Goal: Information Seeking & Learning: Learn about a topic

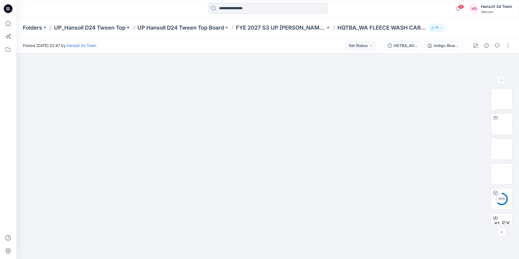
click at [128, 27] on button at bounding box center [127, 28] width 5 height 8
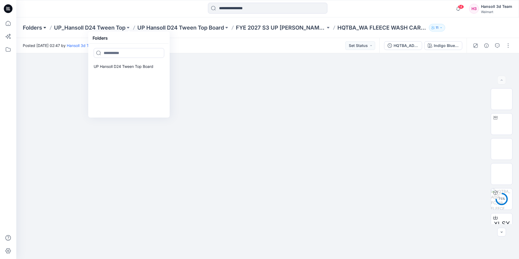
click at [45, 27] on button at bounding box center [44, 28] width 5 height 8
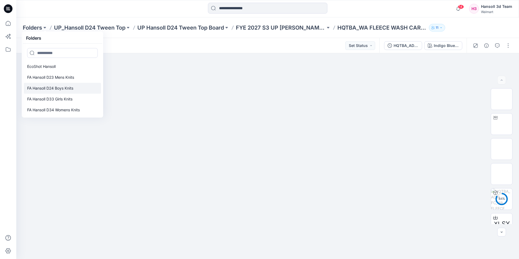
click at [66, 88] on p "FA Hansoll D24 Boys Knits" at bounding box center [50, 88] width 46 height 7
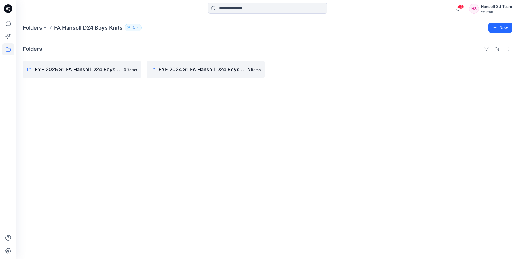
click at [49, 26] on icon at bounding box center [51, 28] width 4 height 4
click at [45, 27] on button at bounding box center [44, 28] width 5 height 8
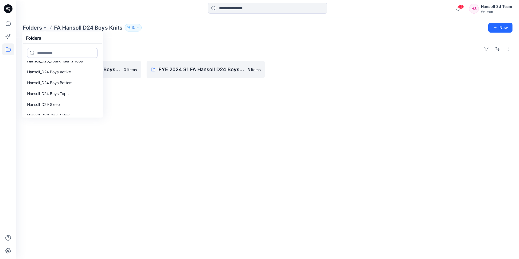
scroll to position [94, 0]
click at [68, 81] on p "Hansoll_D24 Boys Tops" at bounding box center [47, 81] width 41 height 7
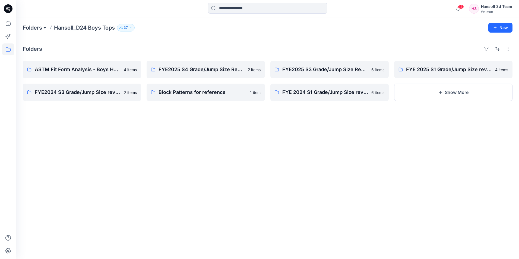
click at [46, 28] on button at bounding box center [44, 28] width 5 height 8
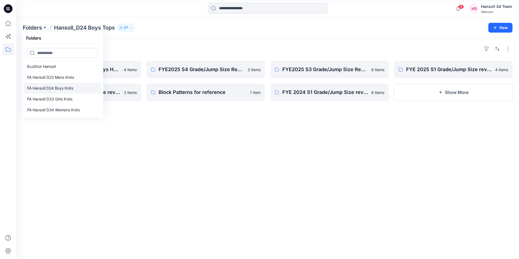
click at [69, 86] on p "FA Hansoll D24 Boys Knits" at bounding box center [50, 88] width 46 height 7
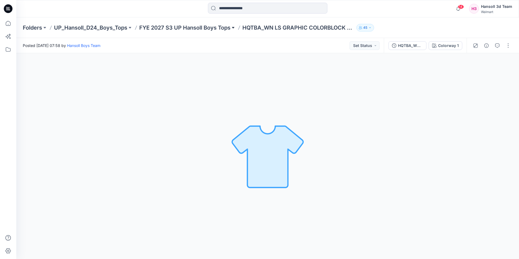
click at [234, 29] on button at bounding box center [233, 28] width 5 height 8
click at [232, 27] on button at bounding box center [233, 28] width 5 height 8
click at [131, 29] on button at bounding box center [129, 28] width 5 height 8
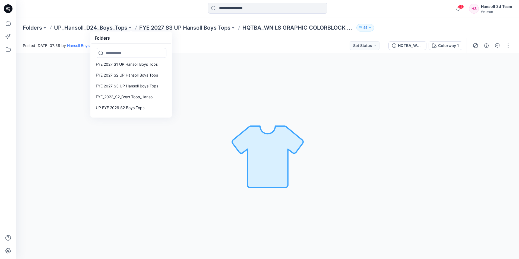
scroll to position [119, 0]
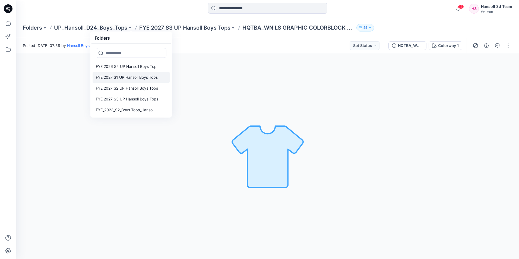
click at [138, 79] on p "FYE 2027 S1 UP Hansoll Boys Tops" at bounding box center [127, 77] width 62 height 7
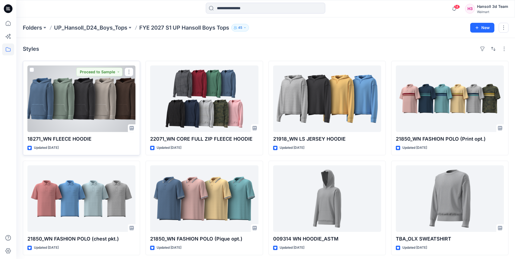
click at [65, 111] on div at bounding box center [81, 98] width 108 height 67
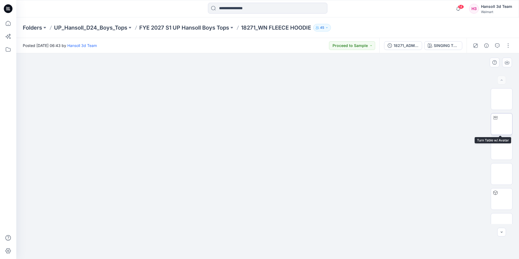
click at [502, 124] on img at bounding box center [502, 124] width 0 height 0
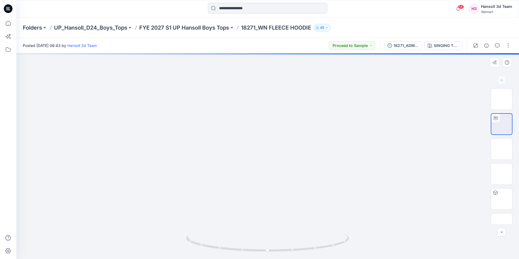
drag, startPoint x: 263, startPoint y: 155, endPoint x: 260, endPoint y: 186, distance: 31.9
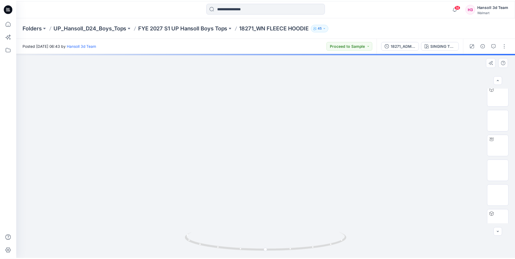
scroll to position [104, 0]
click at [502, 145] on img at bounding box center [502, 145] width 0 height 0
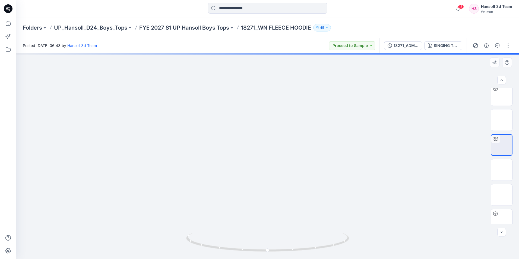
drag, startPoint x: 273, startPoint y: 141, endPoint x: 277, endPoint y: 215, distance: 74.2
drag, startPoint x: 277, startPoint y: 198, endPoint x: 279, endPoint y: 203, distance: 5.5
drag, startPoint x: 279, startPoint y: 219, endPoint x: 268, endPoint y: 222, distance: 10.9
click at [268, 24] on img at bounding box center [268, 24] width 502 height 0
click at [292, 253] on img at bounding box center [267, 246] width 163 height 26
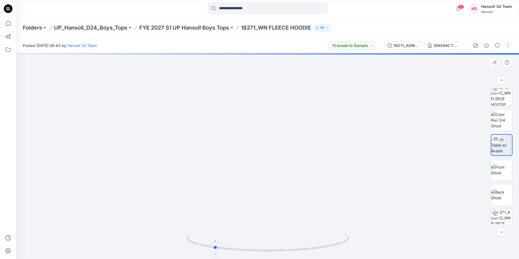
drag, startPoint x: 288, startPoint y: 252, endPoint x: 234, endPoint y: 249, distance: 54.1
click at [234, 249] on icon at bounding box center [268, 243] width 164 height 20
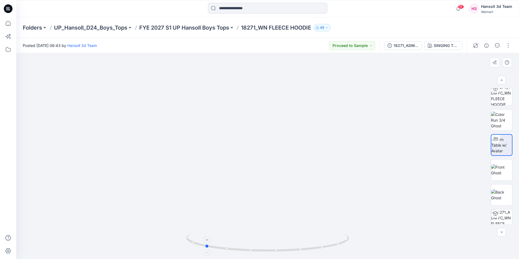
drag, startPoint x: 281, startPoint y: 252, endPoint x: 272, endPoint y: 250, distance: 8.8
click at [272, 250] on icon at bounding box center [268, 243] width 164 height 20
drag, startPoint x: 306, startPoint y: 232, endPoint x: 289, endPoint y: 235, distance: 17.6
click at [289, 235] on div at bounding box center [267, 245] width 163 height 27
drag, startPoint x: 287, startPoint y: 231, endPoint x: 318, endPoint y: 231, distance: 31.0
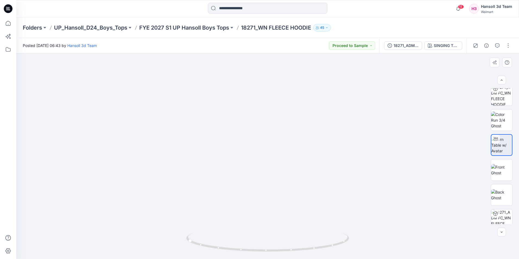
click at [319, 233] on div at bounding box center [267, 156] width 503 height 206
drag, startPoint x: 247, startPoint y: 249, endPoint x: 295, endPoint y: 251, distance: 48.4
click at [295, 251] on icon at bounding box center [268, 243] width 164 height 20
drag, startPoint x: 292, startPoint y: 253, endPoint x: 309, endPoint y: 252, distance: 17.2
click at [309, 252] on icon at bounding box center [268, 243] width 164 height 20
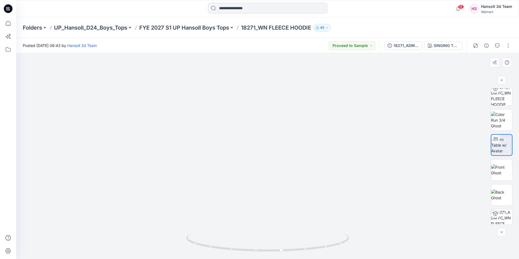
click at [29, 192] on img at bounding box center [268, 143] width 502 height 232
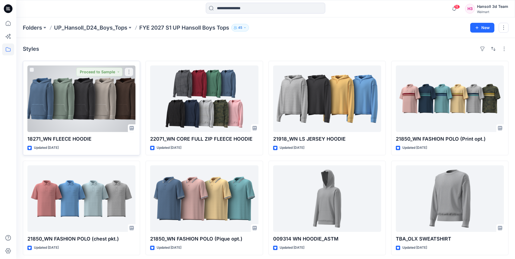
click at [98, 92] on div at bounding box center [81, 98] width 108 height 67
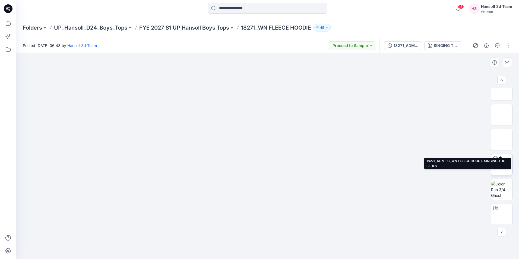
scroll to position [54, 0]
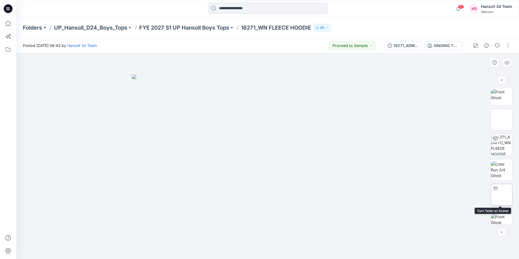
click at [498, 192] on div at bounding box center [495, 188] width 9 height 9
drag, startPoint x: 262, startPoint y: 121, endPoint x: 268, endPoint y: 209, distance: 87.7
drag, startPoint x: 316, startPoint y: 216, endPoint x: 292, endPoint y: 216, distance: 24.4
click at [292, 216] on img at bounding box center [268, 126] width 502 height 266
drag, startPoint x: 300, startPoint y: 250, endPoint x: 228, endPoint y: 249, distance: 71.4
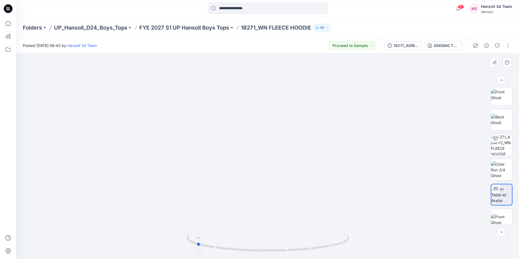
click at [228, 249] on icon at bounding box center [268, 243] width 164 height 20
drag, startPoint x: 270, startPoint y: 212, endPoint x: 303, endPoint y: 214, distance: 32.6
click at [303, 214] on img at bounding box center [268, 127] width 502 height 264
drag, startPoint x: 234, startPoint y: 251, endPoint x: 309, endPoint y: 253, distance: 75.0
click at [303, 254] on div at bounding box center [267, 245] width 163 height 27
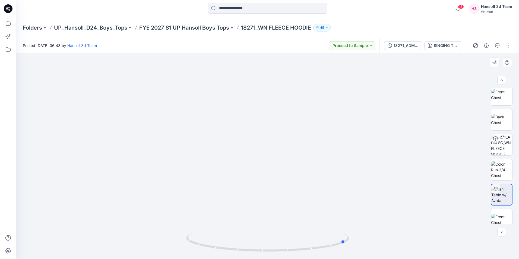
drag, startPoint x: 298, startPoint y: 233, endPoint x: 220, endPoint y: 231, distance: 78.3
click at [220, 231] on div at bounding box center [267, 156] width 503 height 206
drag, startPoint x: 263, startPoint y: 229, endPoint x: 292, endPoint y: 230, distance: 28.8
click at [292, 230] on img at bounding box center [268, 128] width 502 height 261
drag, startPoint x: 231, startPoint y: 249, endPoint x: 249, endPoint y: 251, distance: 18.1
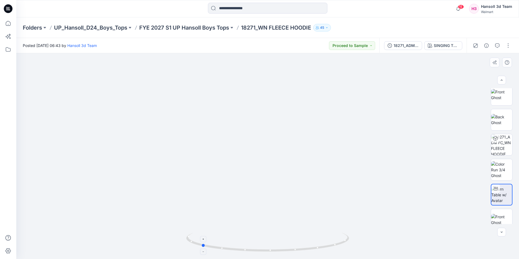
click at [249, 251] on icon at bounding box center [268, 243] width 164 height 20
drag, startPoint x: 250, startPoint y: 228, endPoint x: 297, endPoint y: 229, distance: 47.3
click at [297, 229] on img at bounding box center [268, 128] width 502 height 261
drag, startPoint x: 273, startPoint y: 252, endPoint x: 310, endPoint y: 249, distance: 36.5
click at [310, 249] on icon at bounding box center [268, 243] width 164 height 20
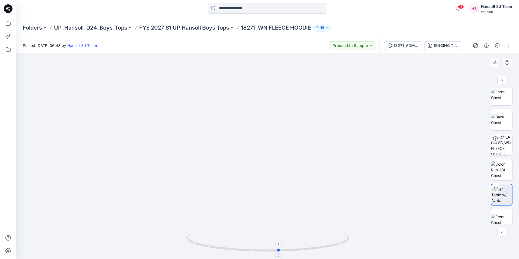
drag, startPoint x: 219, startPoint y: 251, endPoint x: 260, endPoint y: 252, distance: 41.3
click at [260, 252] on icon at bounding box center [268, 243] width 164 height 20
click at [314, 250] on icon at bounding box center [268, 243] width 164 height 20
drag, startPoint x: 287, startPoint y: 251, endPoint x: 297, endPoint y: 245, distance: 11.5
click at [297, 245] on icon at bounding box center [268, 243] width 164 height 20
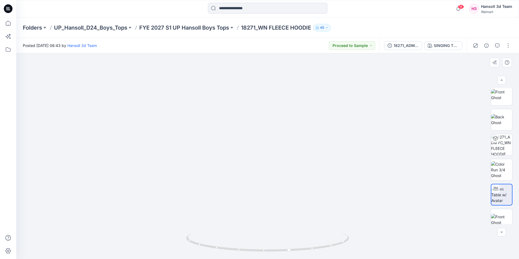
click at [43, 237] on img at bounding box center [268, 128] width 502 height 261
